Goal: Information Seeking & Learning: Learn about a topic

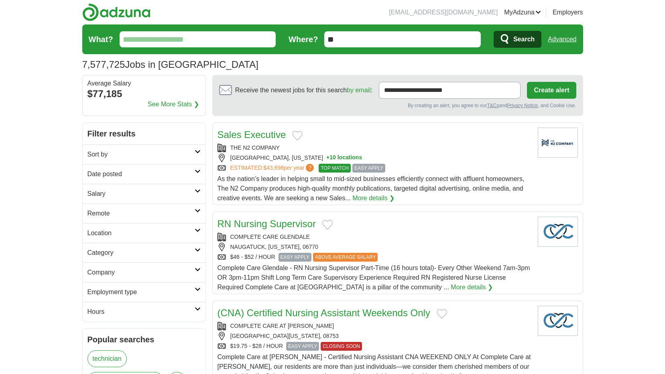
click at [563, 37] on link "Advanced" at bounding box center [562, 39] width 28 height 16
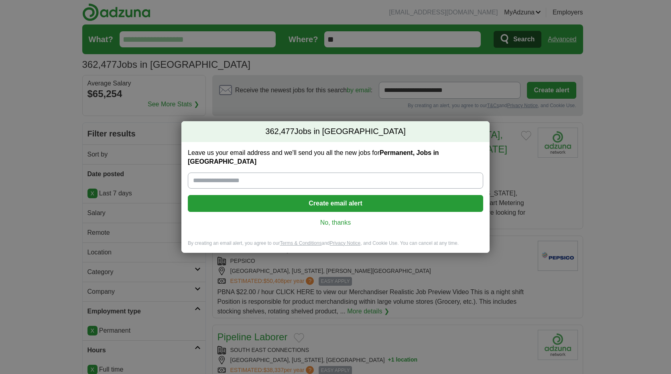
click at [325, 218] on link "No, thanks" at bounding box center [335, 222] width 282 height 9
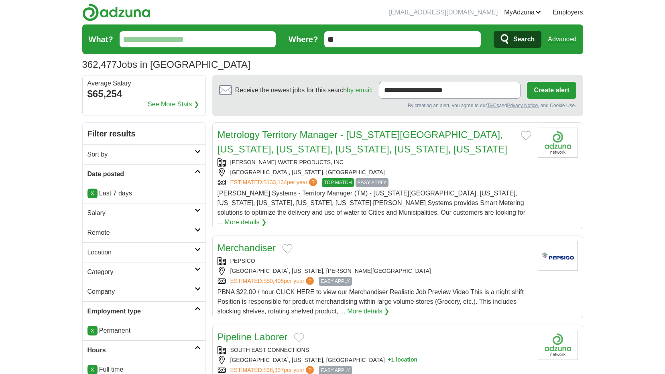
click at [226, 42] on input "What?" at bounding box center [198, 39] width 156 height 16
click at [347, 39] on input "**" at bounding box center [402, 39] width 156 height 16
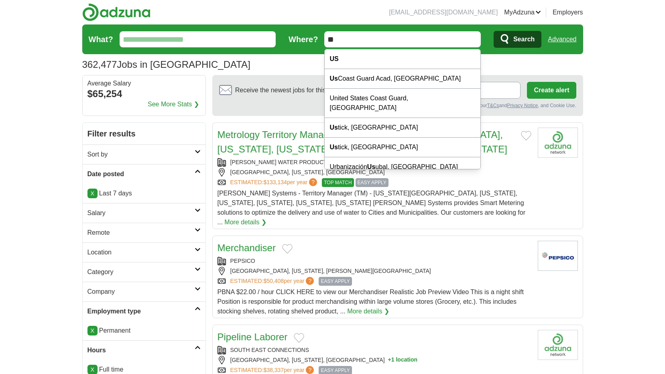
type input "*"
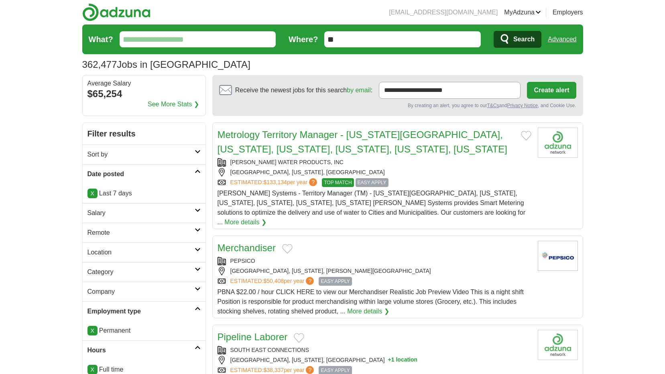
type input "*"
click at [125, 225] on link "Remote" at bounding box center [144, 233] width 123 height 20
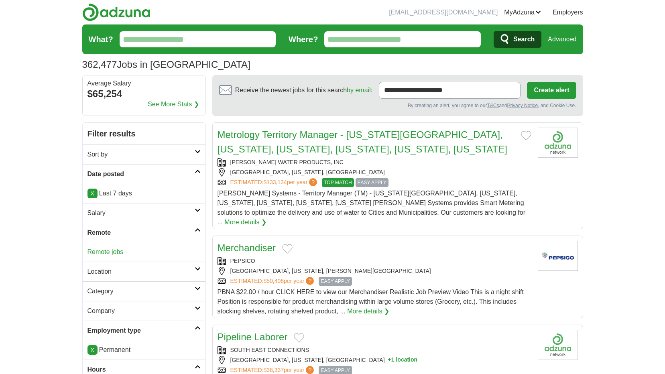
click at [115, 249] on link "Remote jobs" at bounding box center [105, 251] width 36 height 7
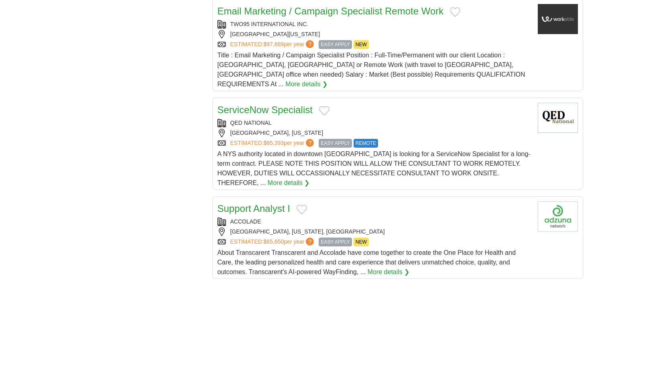
scroll to position [843, 0]
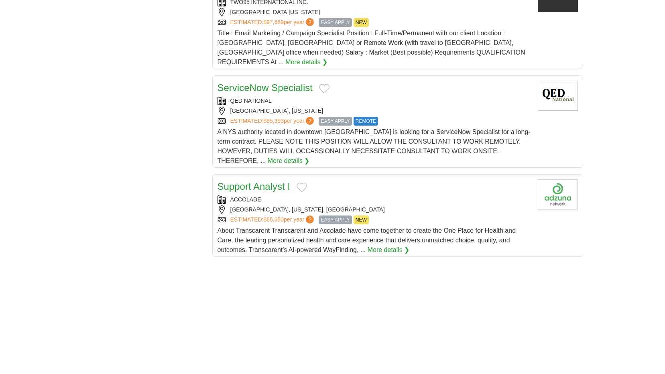
click at [401, 245] on link "More details ❯" at bounding box center [389, 250] width 42 height 10
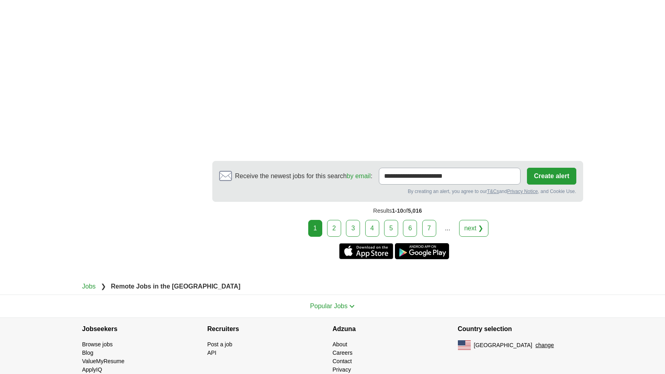
scroll to position [1376, 0]
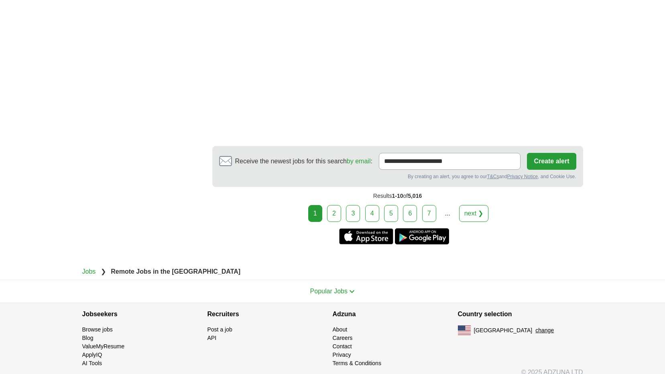
click at [330, 205] on link "2" at bounding box center [334, 213] width 14 height 17
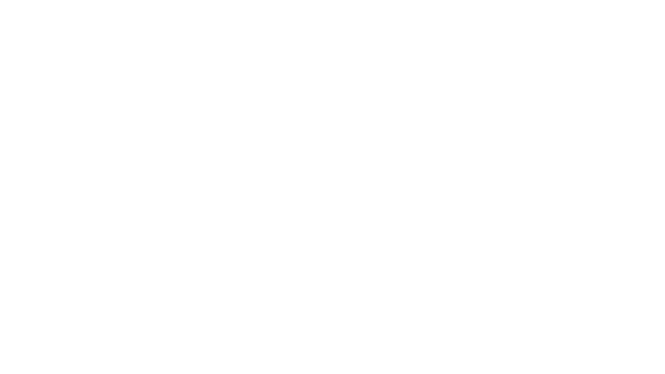
scroll to position [1364, 0]
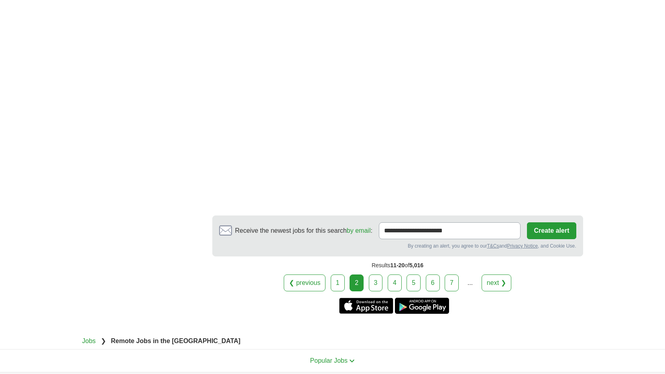
click at [378, 274] on link "3" at bounding box center [376, 282] width 14 height 17
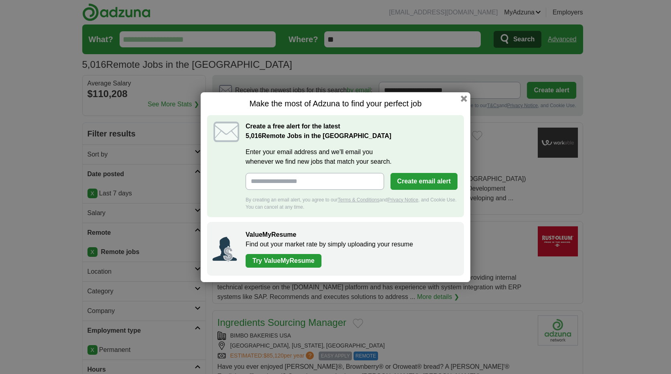
click at [460, 101] on h1 "Make the most of Adzuna to find your perfect job" at bounding box center [335, 104] width 257 height 10
click at [463, 101] on button "button" at bounding box center [463, 98] width 9 height 9
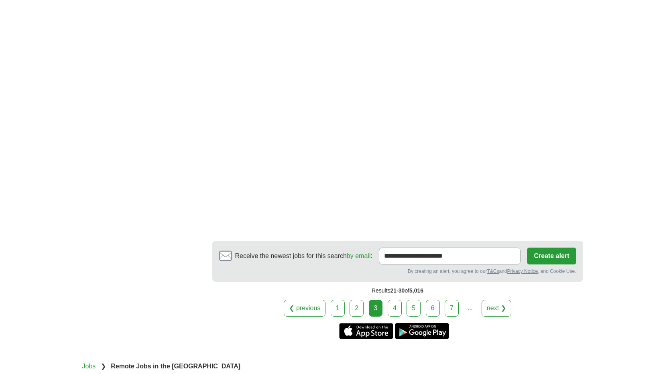
scroll to position [1445, 0]
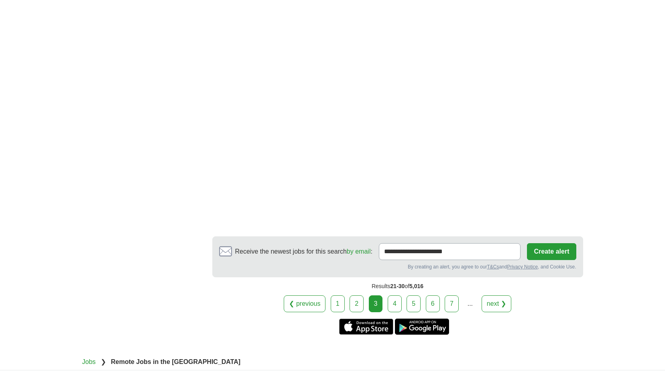
click at [400, 295] on link "4" at bounding box center [395, 303] width 14 height 17
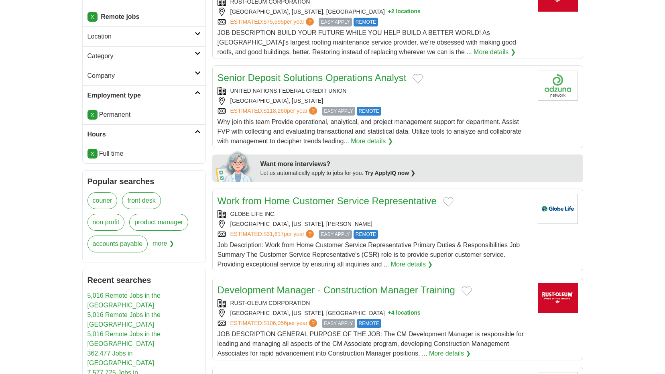
scroll to position [161, 0]
